Goal: Check status: Check status

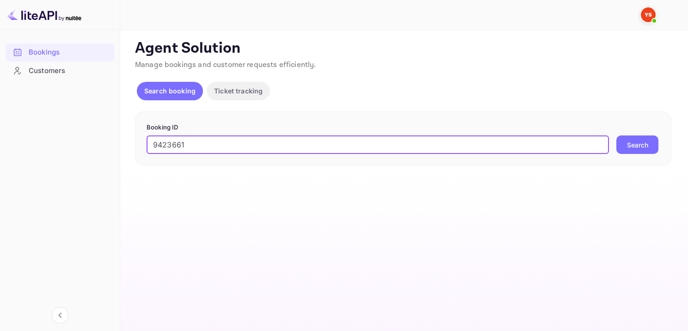
type input "9423661"
click at [640, 141] on button "Search" at bounding box center [637, 144] width 42 height 18
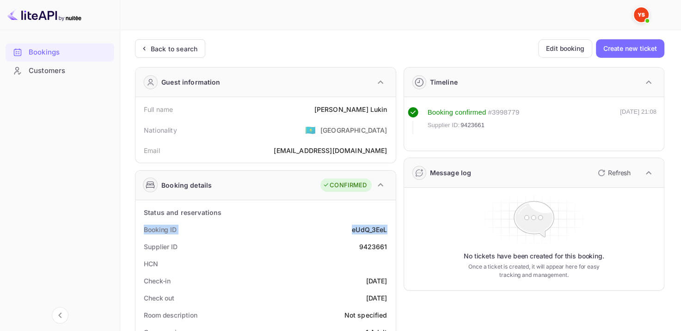
drag, startPoint x: 337, startPoint y: 220, endPoint x: 391, endPoint y: 226, distance: 54.4
click at [338, 229] on div "Booking ID eUdQ_3EeL" at bounding box center [265, 229] width 253 height 17
drag, startPoint x: 346, startPoint y: 229, endPoint x: 395, endPoint y: 222, distance: 50.0
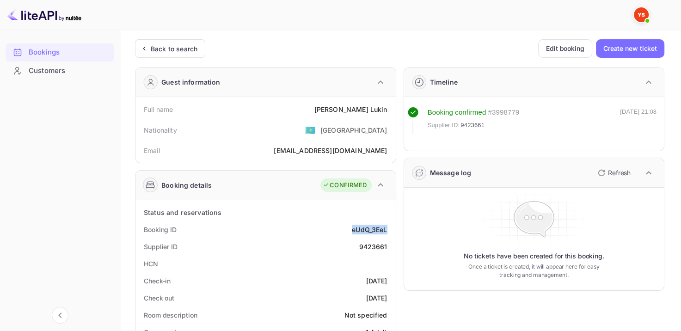
copy div "eUdQ_3EeL"
drag, startPoint x: 346, startPoint y: 109, endPoint x: 392, endPoint y: 105, distance: 45.5
click at [392, 105] on div "Full name [PERSON_NAME]" at bounding box center [265, 109] width 253 height 17
copy div "[PERSON_NAME]"
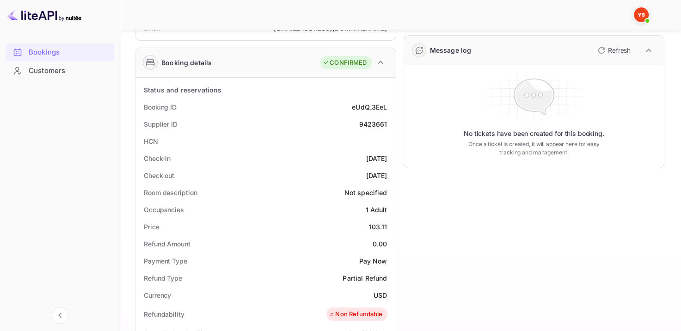
scroll to position [139, 0]
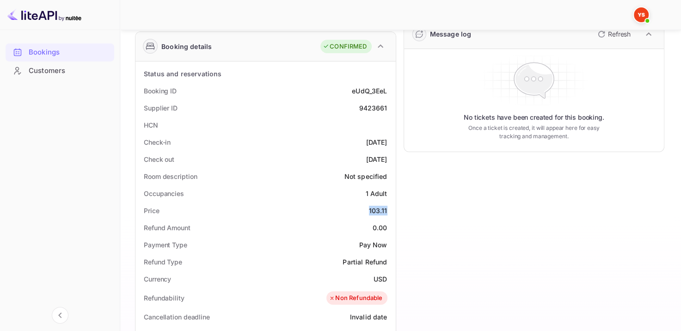
drag, startPoint x: 371, startPoint y: 209, endPoint x: 390, endPoint y: 209, distance: 19.0
click at [390, 209] on div "Price 103.11" at bounding box center [265, 210] width 253 height 17
copy div "103.11"
